Goal: Find specific page/section: Find specific page/section

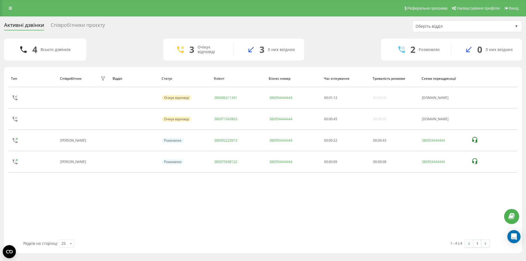
click at [475, 233] on div "Тип Співробітник фільтру Відділ Статус Клієнт Бізнес номер Час очікування Трива…" at bounding box center [262, 154] width 509 height 169
click at [9, 10] on icon at bounding box center [10, 8] width 3 height 4
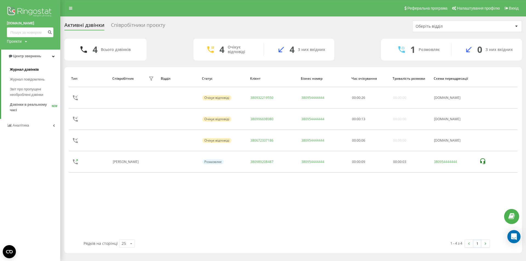
click at [21, 71] on span "Журнал дзвінків" at bounding box center [24, 69] width 29 height 5
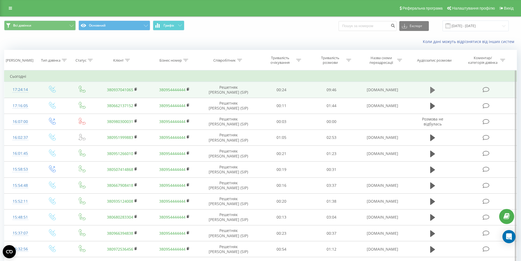
click at [433, 90] on icon at bounding box center [433, 90] width 5 height 7
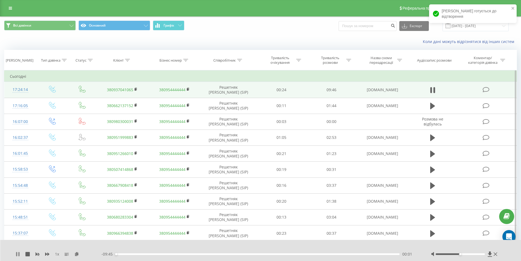
click at [18, 255] on icon at bounding box center [18, 254] width 4 height 4
click at [135, 89] on icon at bounding box center [136, 89] width 3 height 4
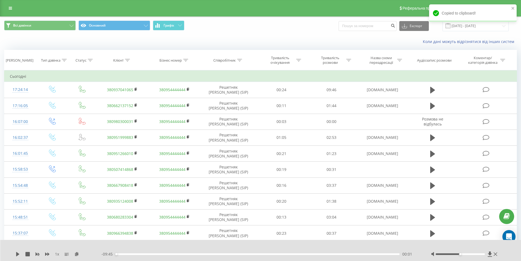
click at [5, 5] on div "Реферальна програма Налаштування профілю Вихід" at bounding box center [260, 8] width 521 height 16
drag, startPoint x: 6, startPoint y: 4, endPoint x: 9, endPoint y: 11, distance: 7.5
click at [7, 4] on div "Реферальна програма Налаштування профілю Вихід" at bounding box center [260, 8] width 521 height 16
click at [9, 11] on link at bounding box center [10, 8] width 10 height 8
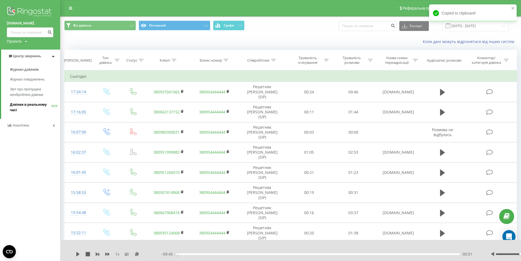
click at [33, 106] on span "Дзвінки в реальному часі" at bounding box center [31, 107] width 42 height 11
